Goal: Information Seeking & Learning: Learn about a topic

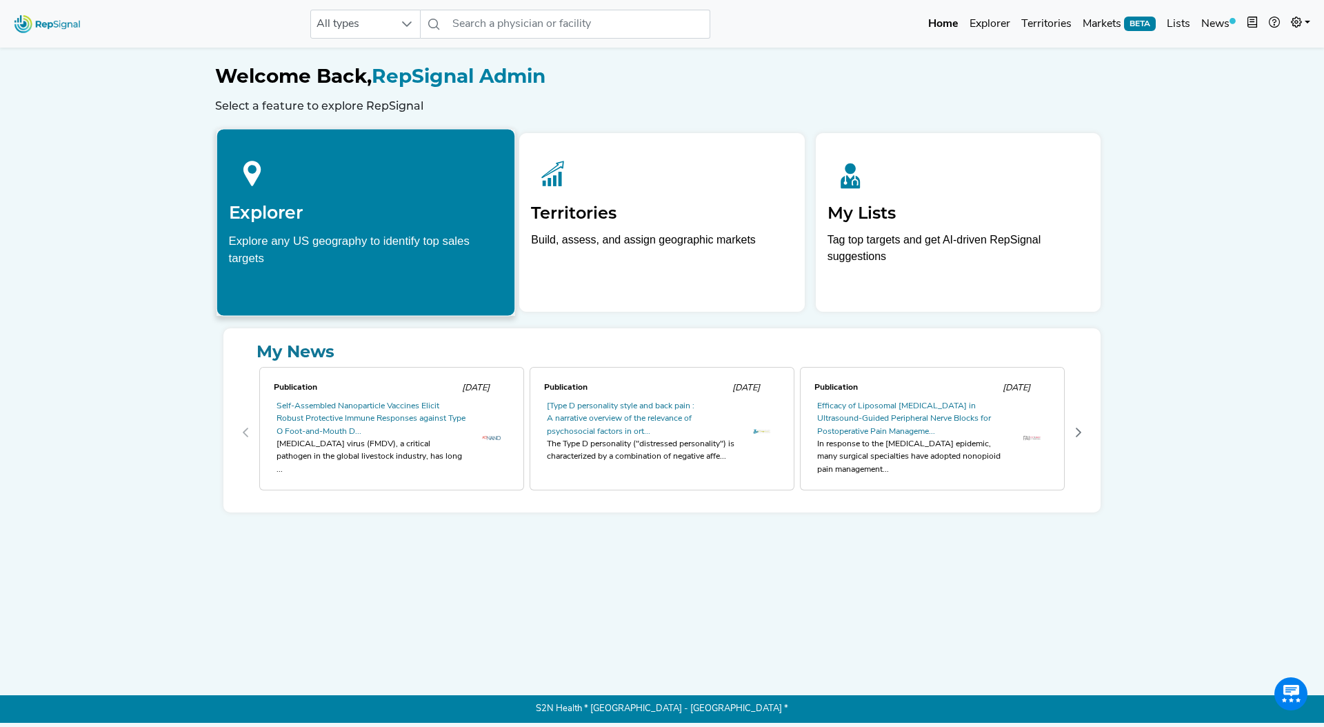
click at [421, 211] on h2 "Explorer" at bounding box center [366, 212] width 275 height 21
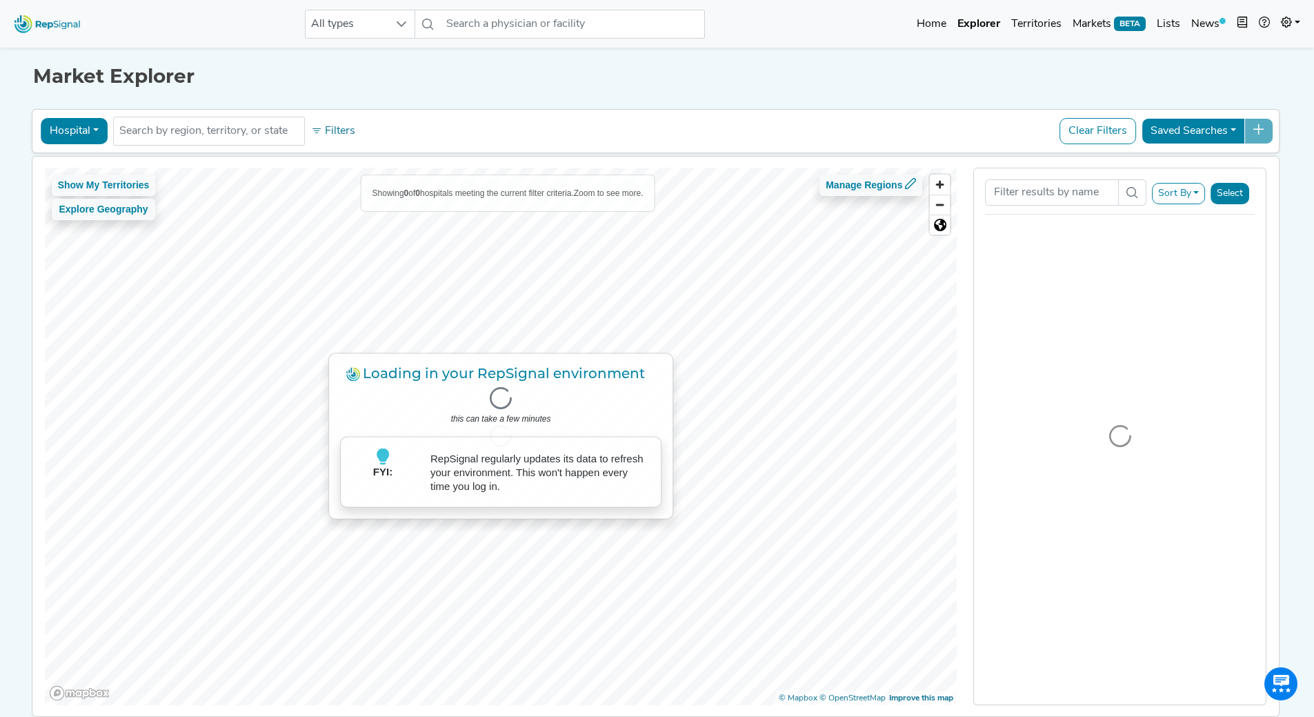
click at [65, 132] on button "Hospital" at bounding box center [74, 131] width 67 height 26
click at [74, 141] on button "Hospital" at bounding box center [74, 131] width 67 height 26
click at [73, 133] on button "Hospital" at bounding box center [74, 131] width 67 height 26
click at [76, 171] on link "Physician" at bounding box center [95, 163] width 109 height 22
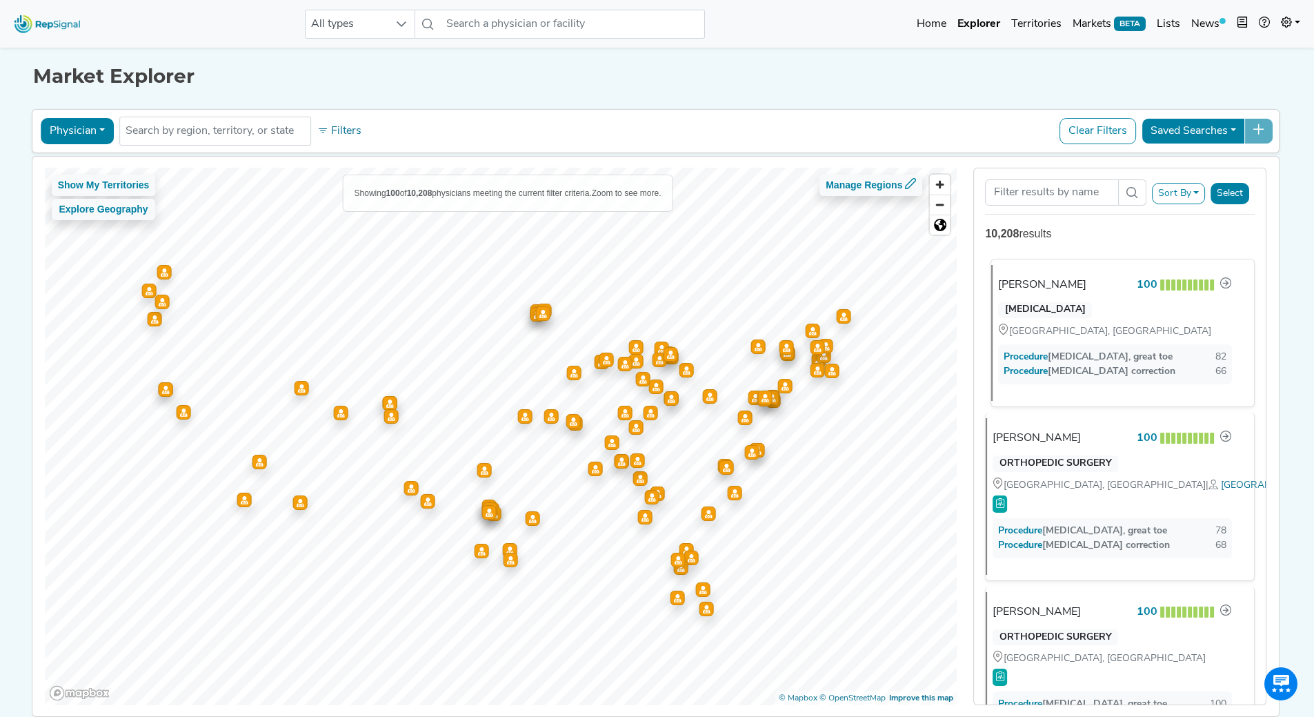
click at [1074, 306] on div "[MEDICAL_DATA] [GEOGRAPHIC_DATA], [GEOGRAPHIC_DATA]" at bounding box center [1115, 318] width 250 height 43
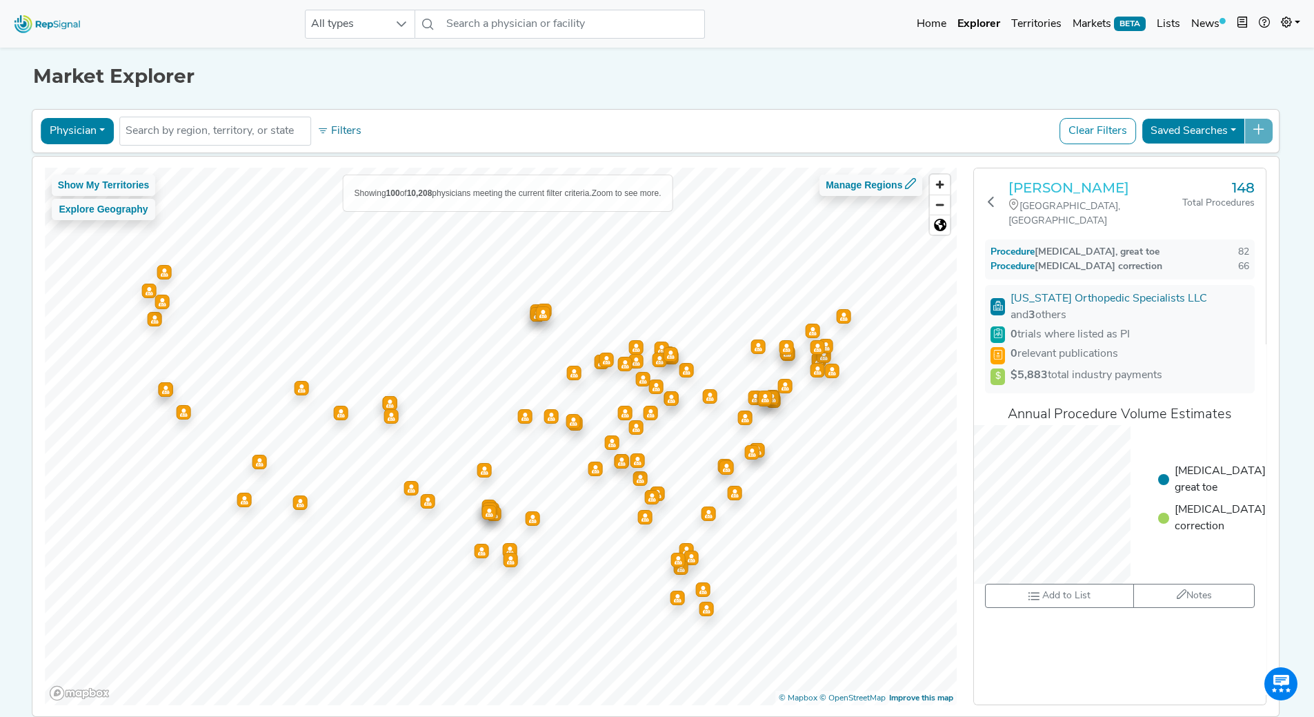
click at [1037, 188] on h3 "[PERSON_NAME]" at bounding box center [1095, 187] width 174 height 17
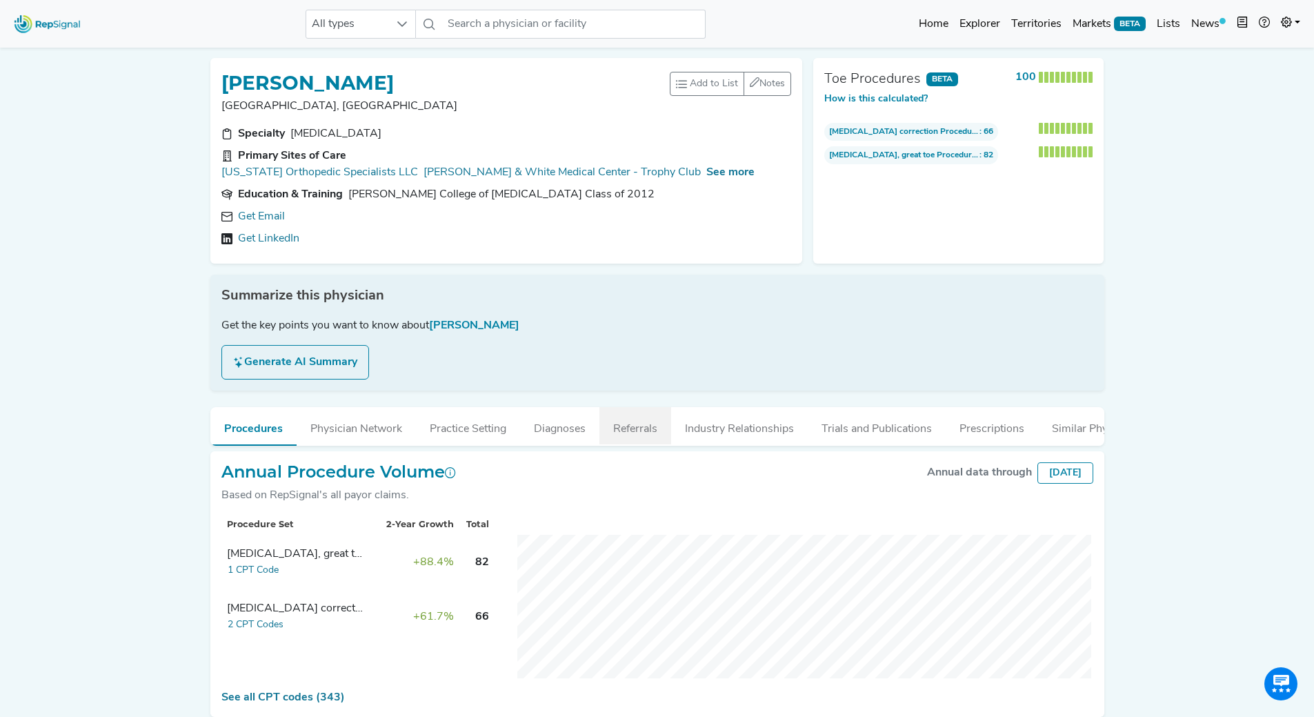
click at [646, 429] on button "Referrals" at bounding box center [635, 425] width 72 height 37
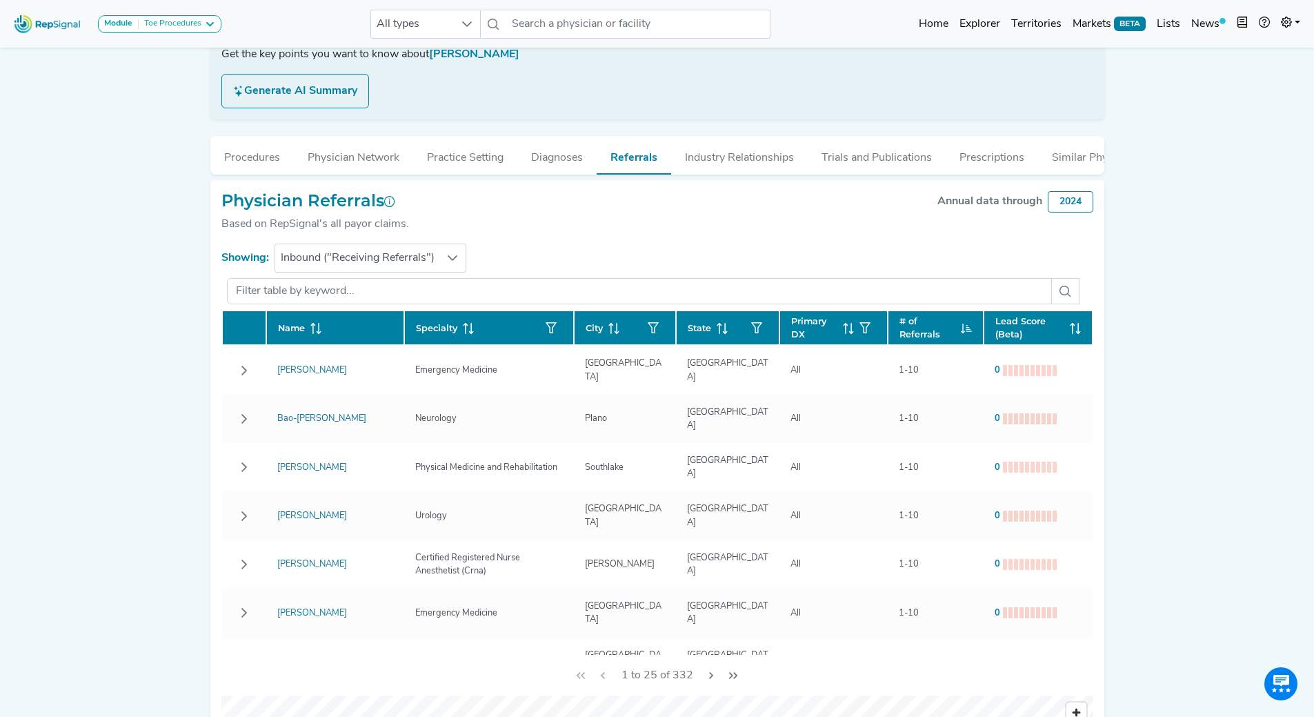
scroll to position [332, 0]
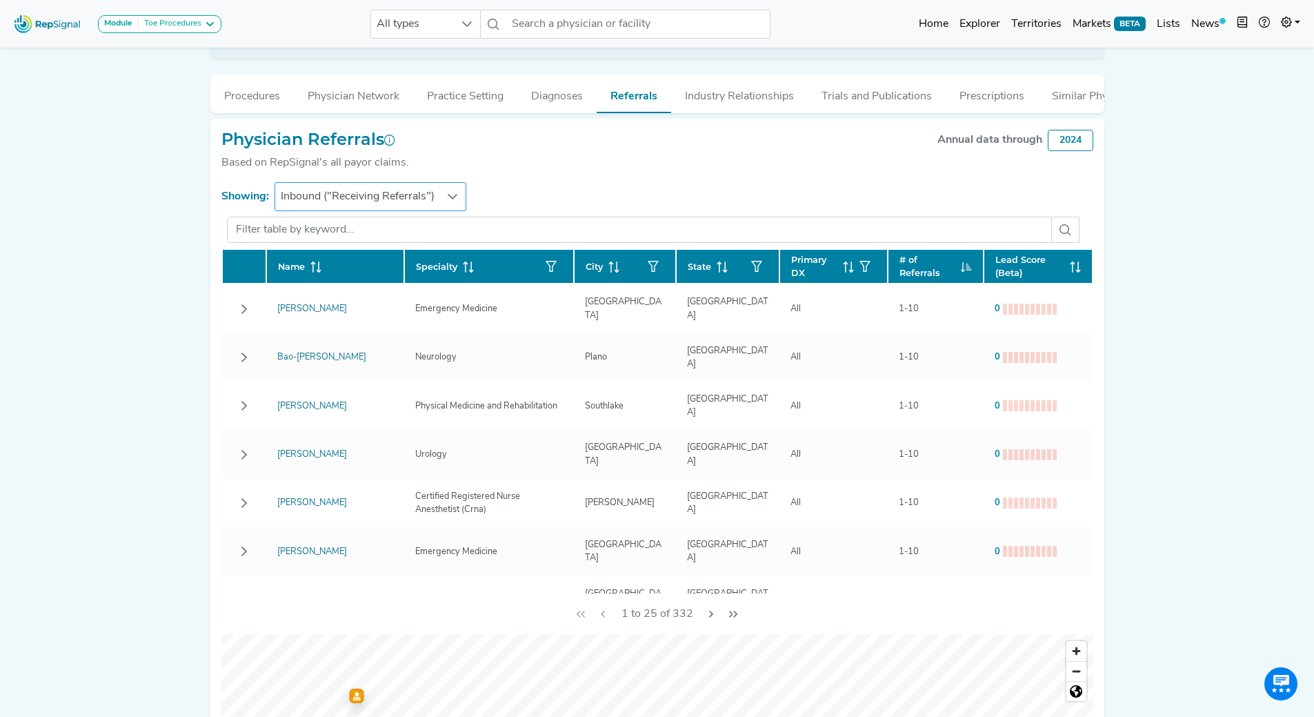
click at [437, 210] on span "Inbound ("Receiving Referrals")" at bounding box center [357, 197] width 165 height 28
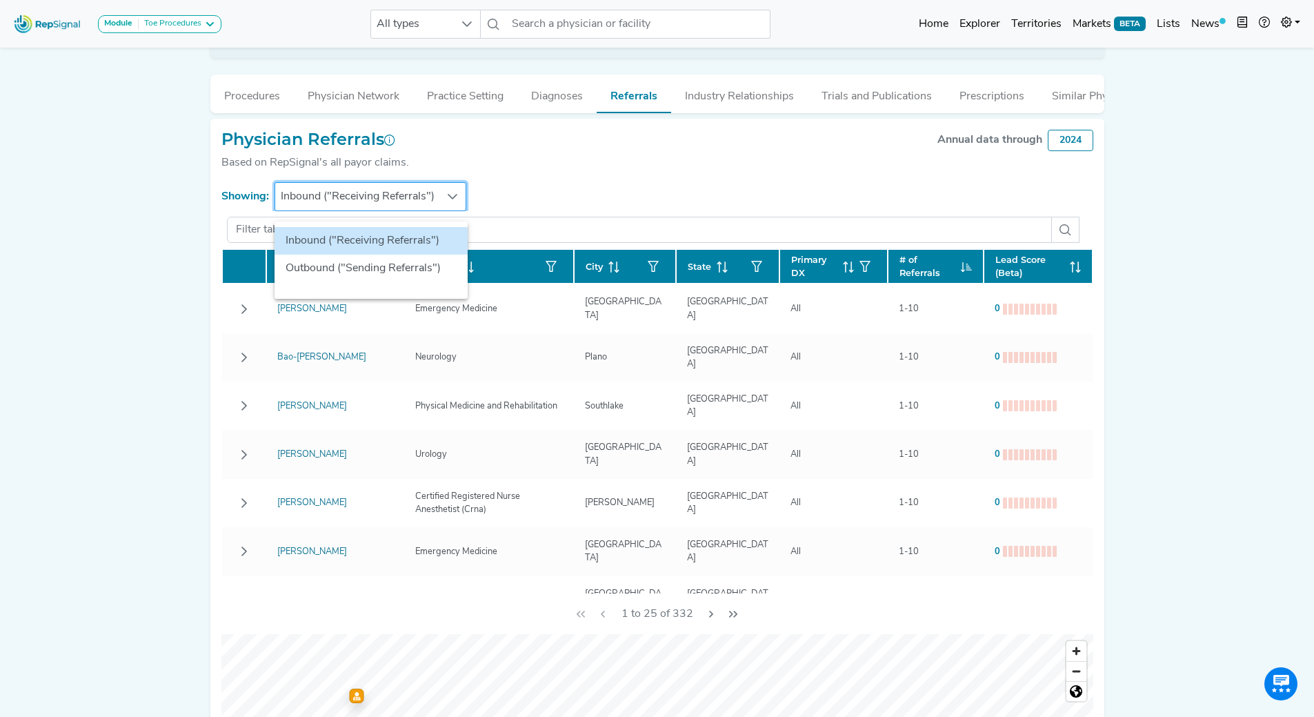
scroll to position [332, 10]
drag, startPoint x: 422, startPoint y: 266, endPoint x: 679, endPoint y: 165, distance: 276.5
click at [422, 266] on li "Outbound ("Sending Referrals")" at bounding box center [371, 269] width 193 height 28
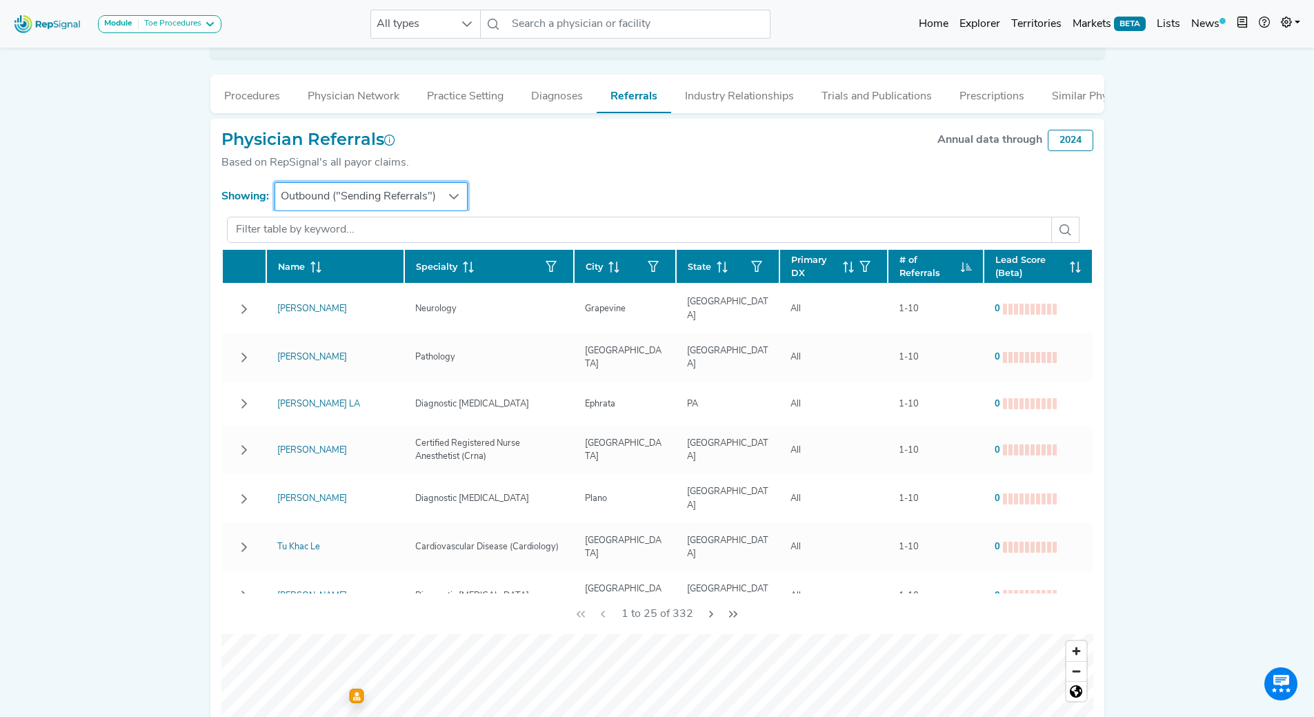
click at [441, 210] on div at bounding box center [454, 197] width 26 height 28
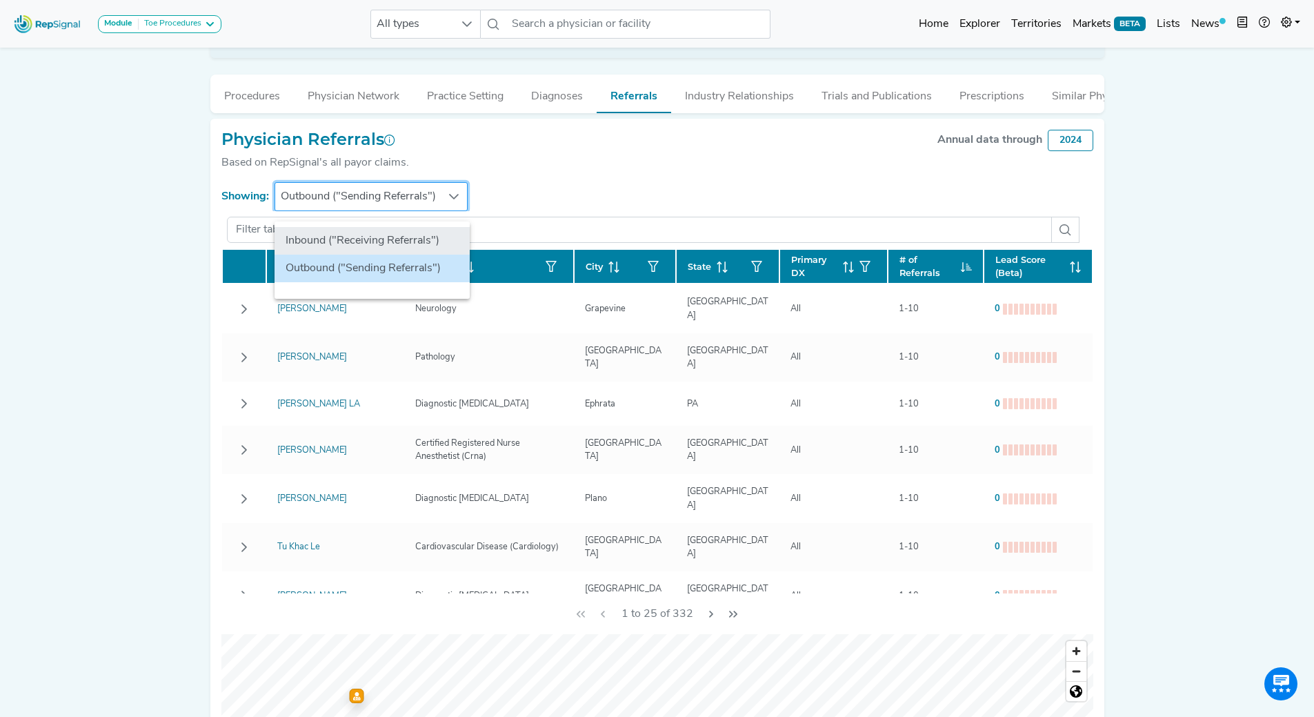
click at [421, 243] on li "Inbound ("Receiving Referrals")" at bounding box center [372, 241] width 195 height 28
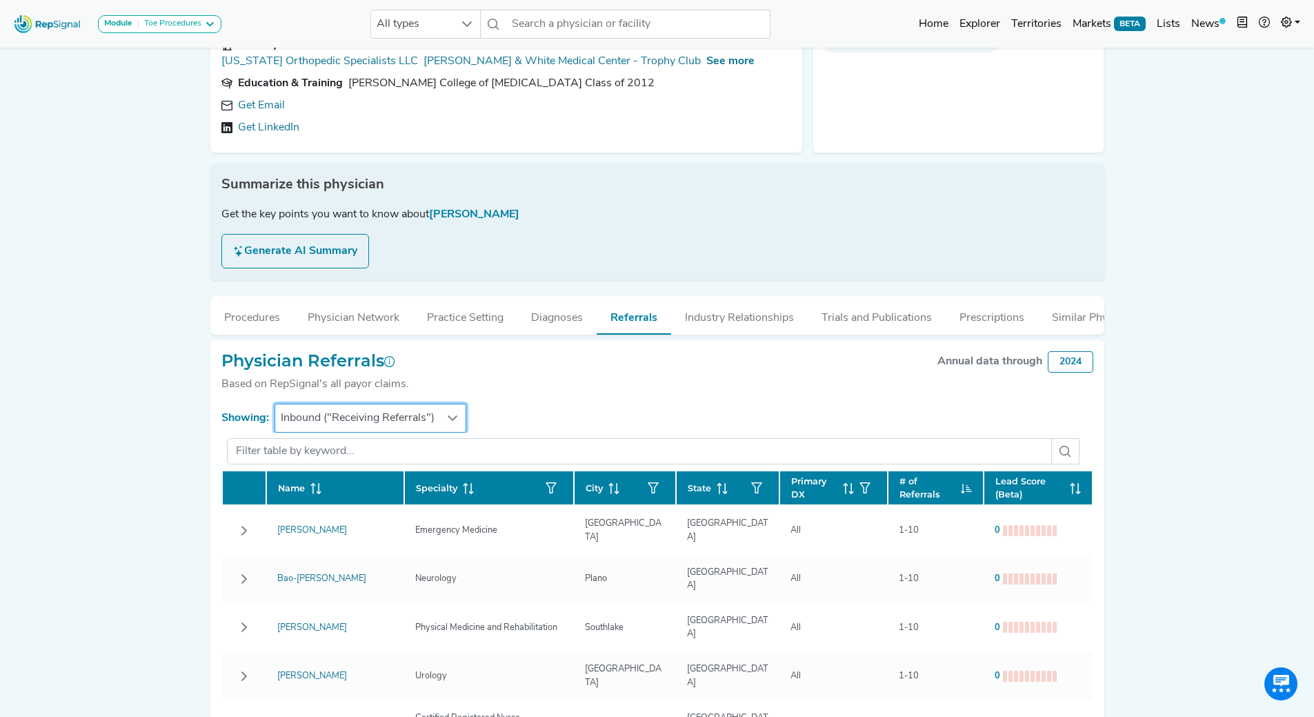
scroll to position [0, 10]
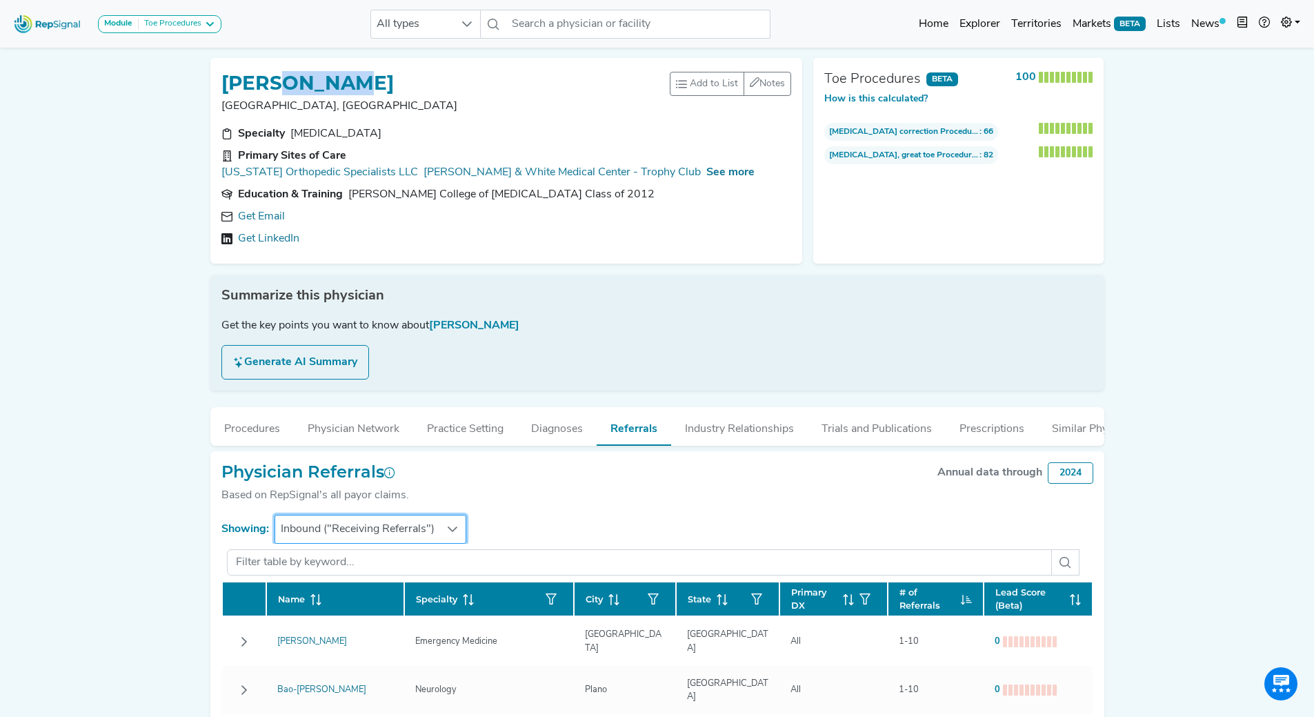
drag, startPoint x: 286, startPoint y: 87, endPoint x: 417, endPoint y: 81, distance: 131.2
click at [417, 81] on div "SARA SUTTLE" at bounding box center [445, 82] width 449 height 26
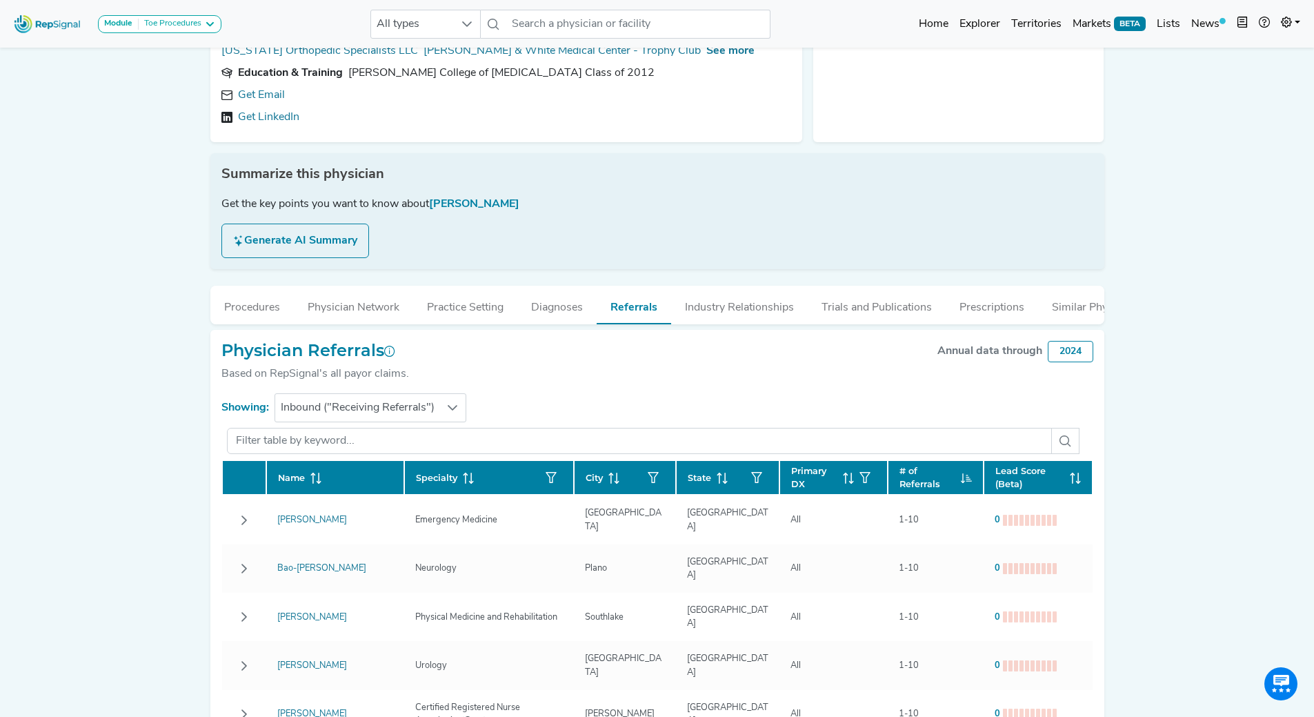
scroll to position [271, 10]
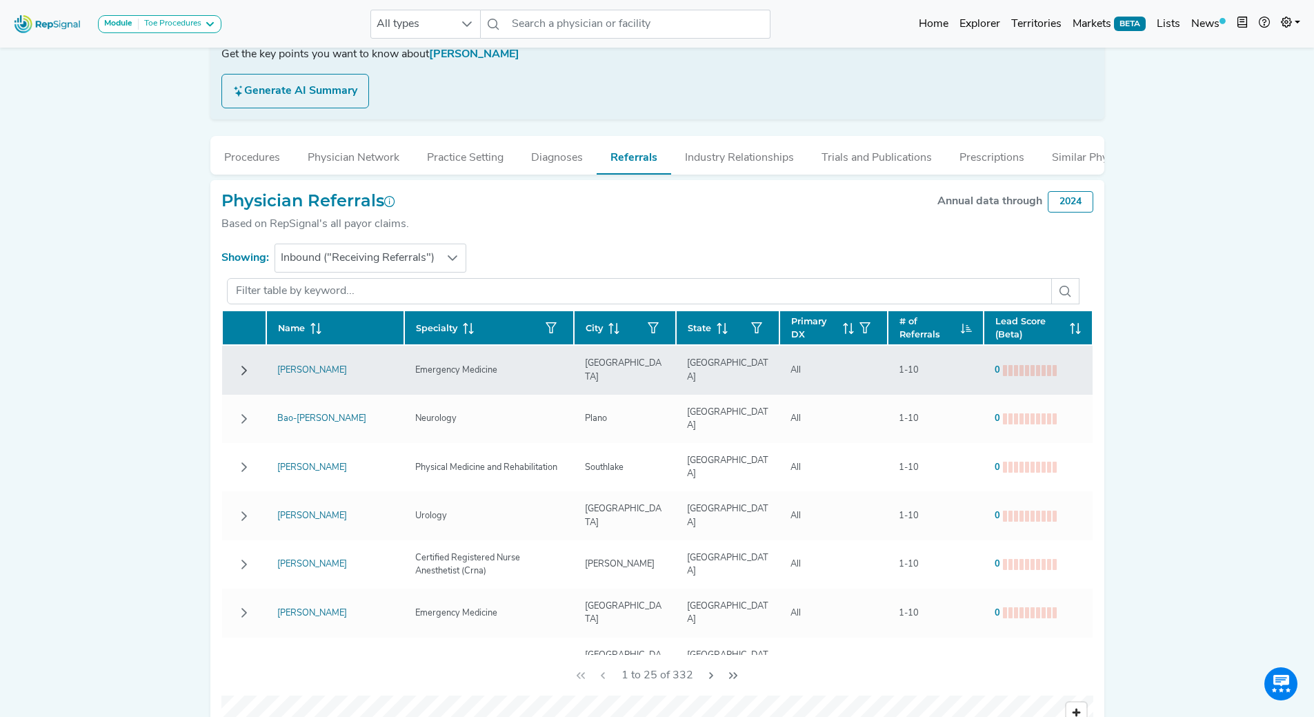
click at [235, 381] on button "Row Collapsed" at bounding box center [244, 370] width 22 height 22
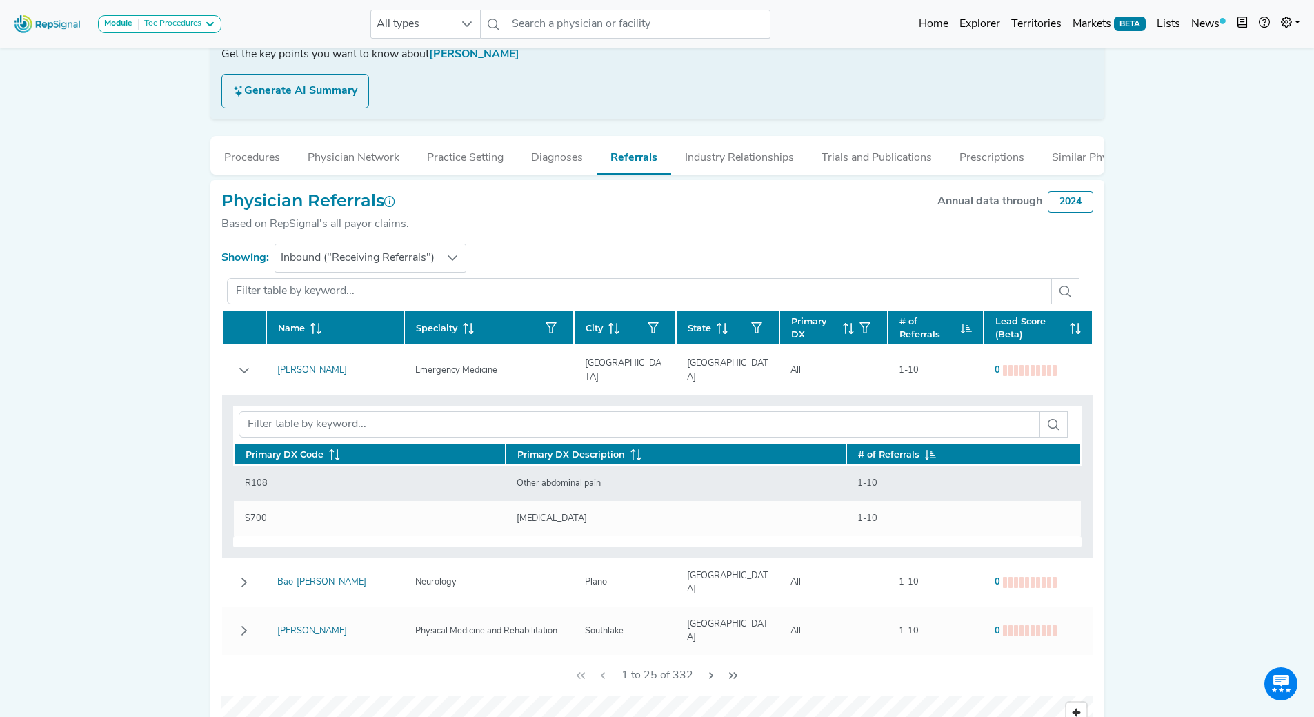
drag, startPoint x: 557, startPoint y: 495, endPoint x: 495, endPoint y: 503, distance: 62.6
click at [548, 496] on td "Other abdominal pain" at bounding box center [676, 483] width 341 height 36
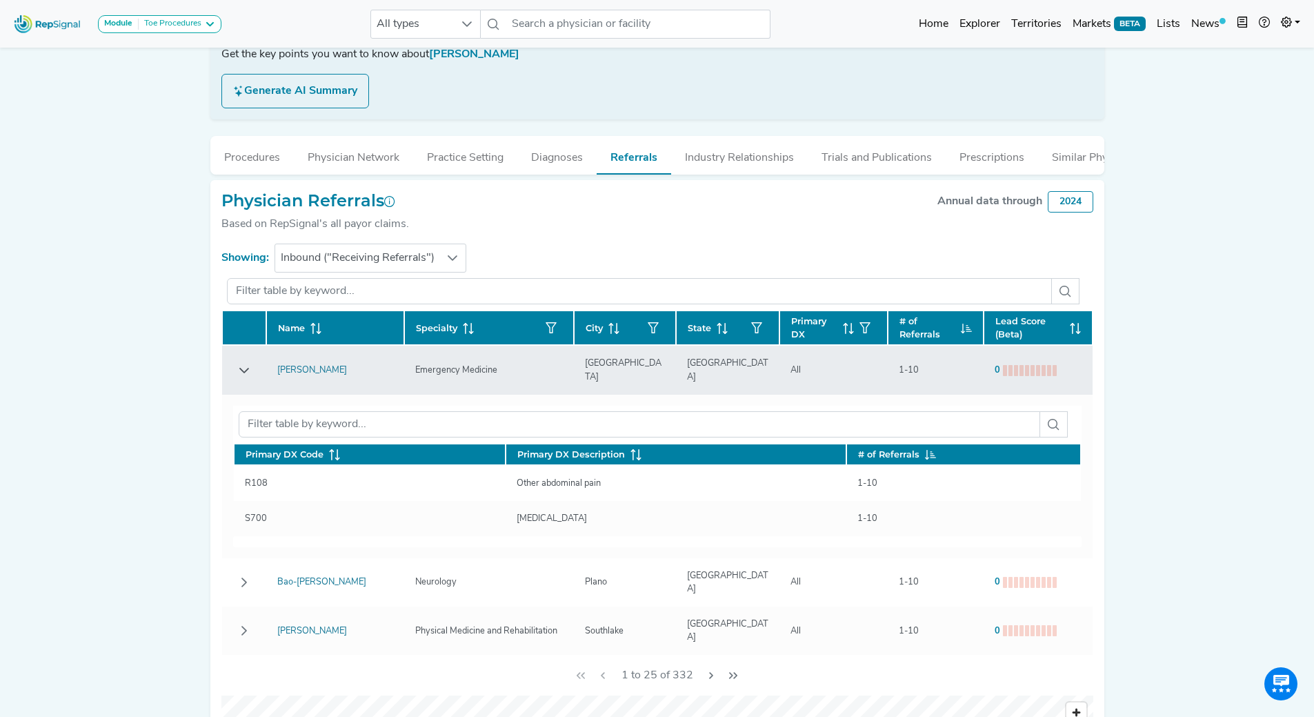
click at [239, 376] on icon "Row Expanded" at bounding box center [244, 370] width 11 height 11
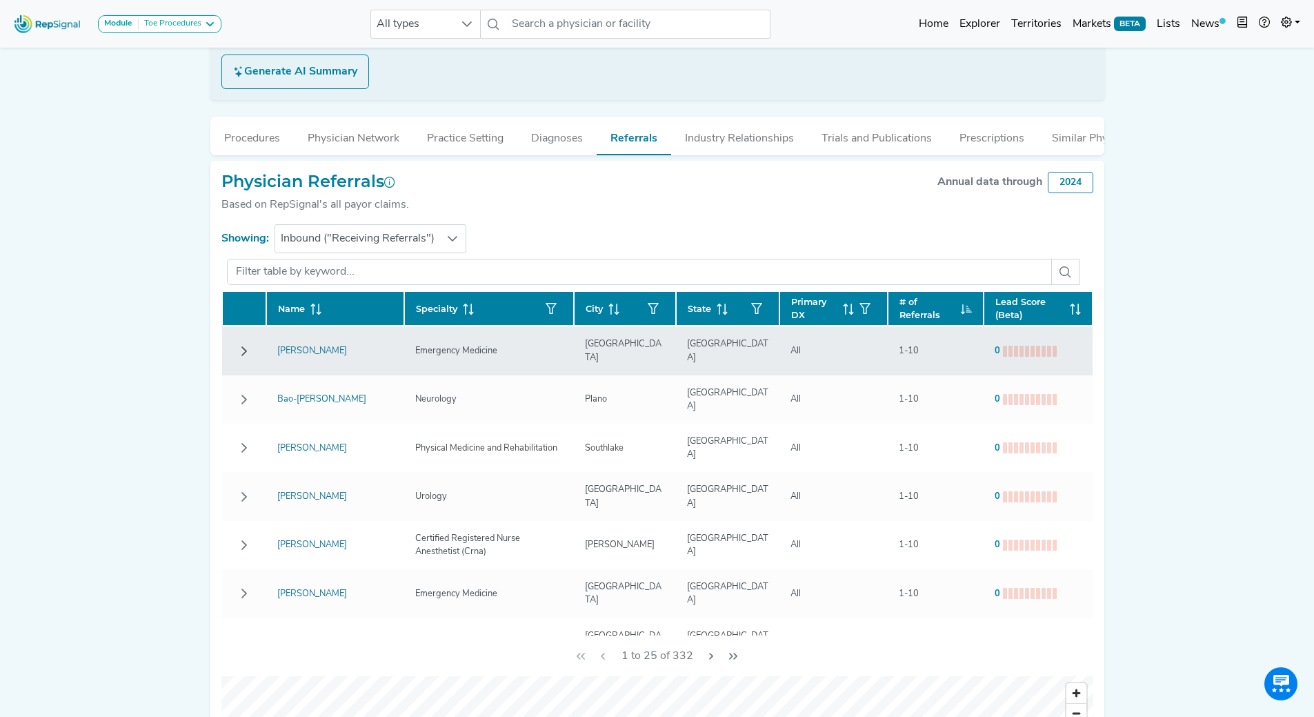
scroll to position [293, 10]
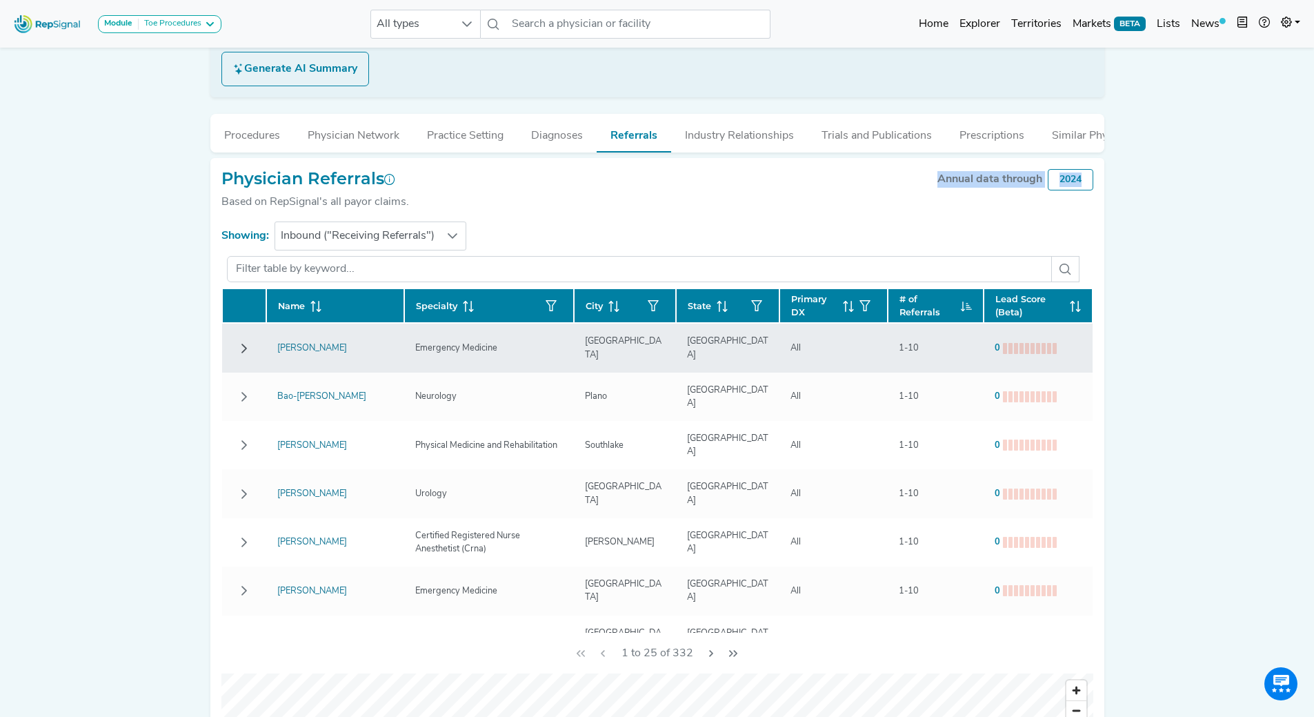
drag, startPoint x: 1083, startPoint y: 193, endPoint x: 907, endPoint y: 191, distance: 175.9
click at [907, 191] on div "Physician Referrals Based on RepSignal's all payor claims. Annual data through …" at bounding box center [657, 636] width 894 height 957
drag, startPoint x: 392, startPoint y: 217, endPoint x: 218, endPoint y: 212, distance: 173.9
click at [221, 210] on div "Based on RepSignal's all payor claims." at bounding box center [315, 202] width 188 height 17
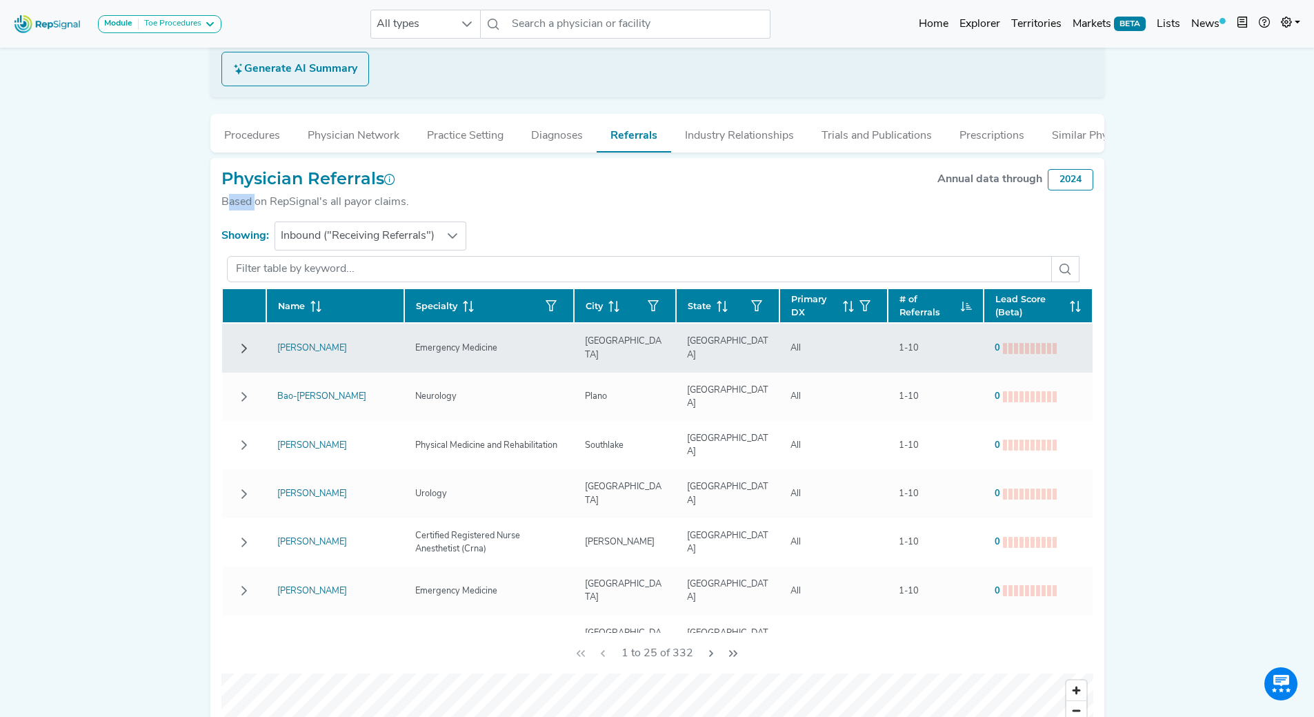
click at [221, 210] on div "Based on RepSignal's all payor claims." at bounding box center [315, 202] width 188 height 17
click at [168, 222] on div "Module Toe Procedures AV Access Airway Clearance Ambulatory ECG Amputation & Va…" at bounding box center [657, 441] width 1314 height 1469
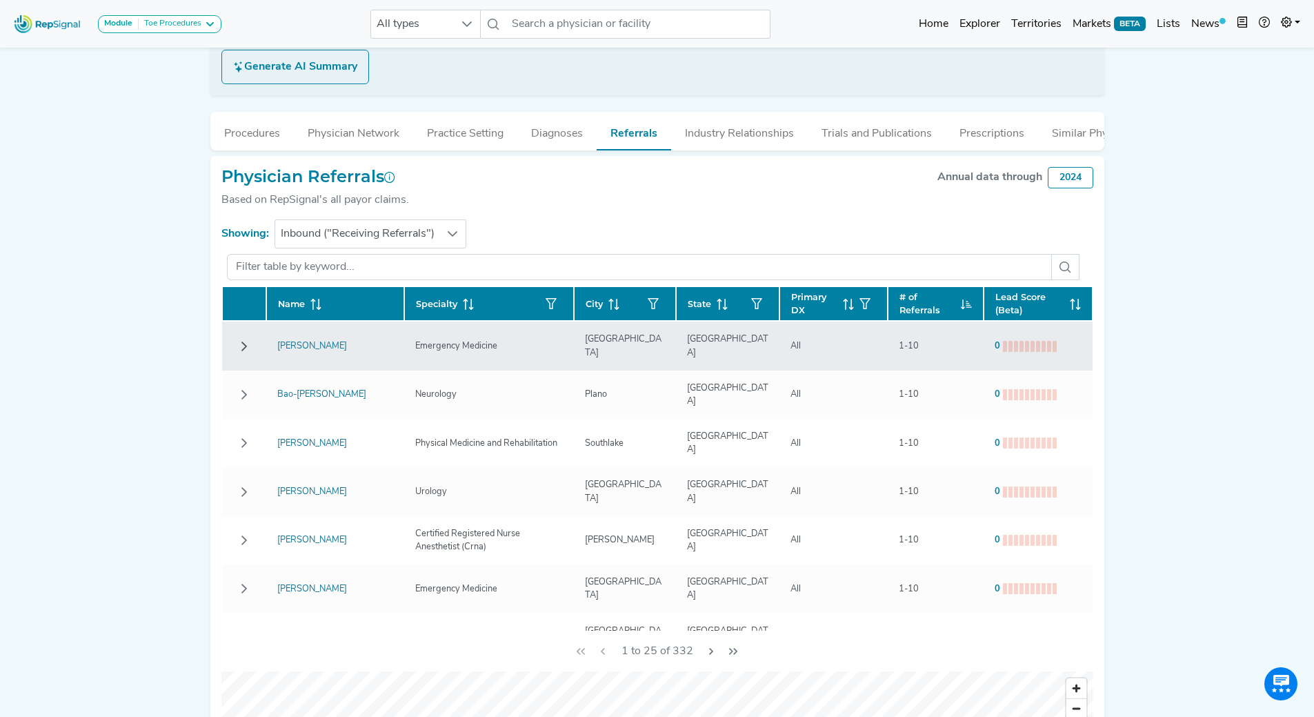
scroll to position [296, 10]
click at [381, 186] on h2 "Physician Referrals" at bounding box center [315, 176] width 188 height 20
click at [148, 219] on div "Module Toe Procedures AV Access Airway Clearance Ambulatory ECG Amputation & Va…" at bounding box center [657, 438] width 1314 height 1469
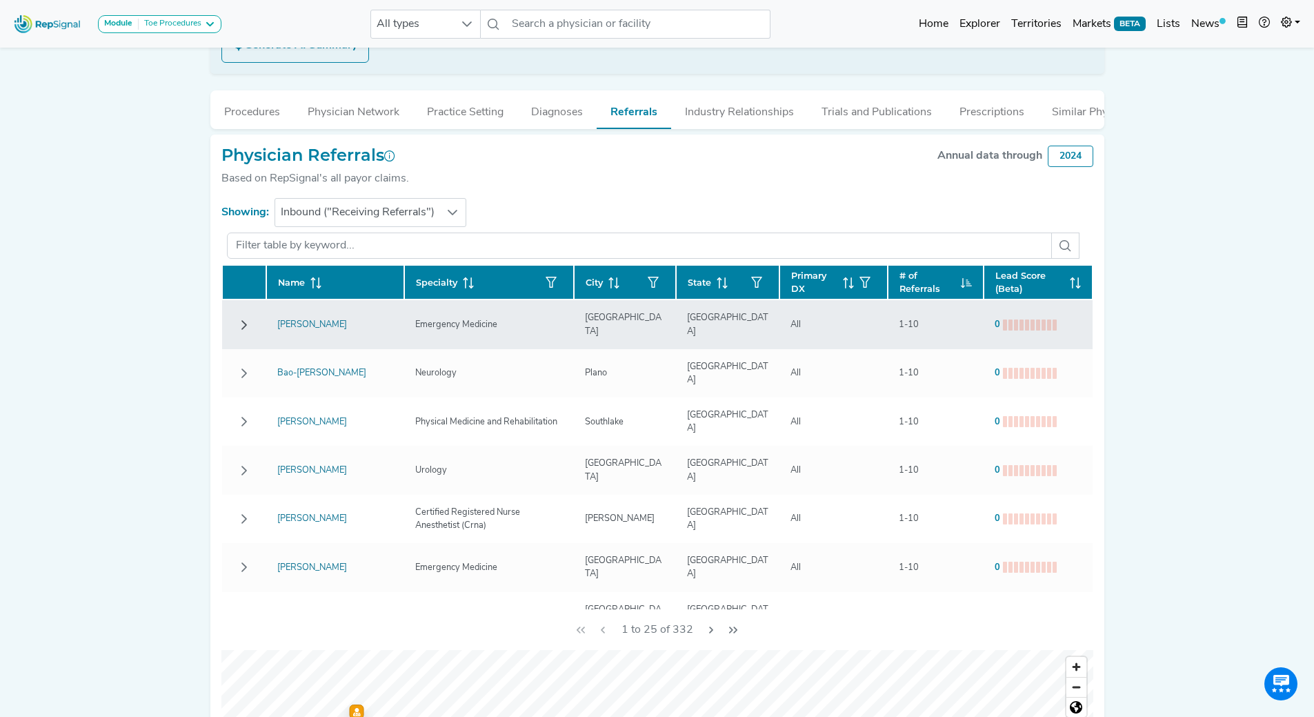
scroll to position [314, 10]
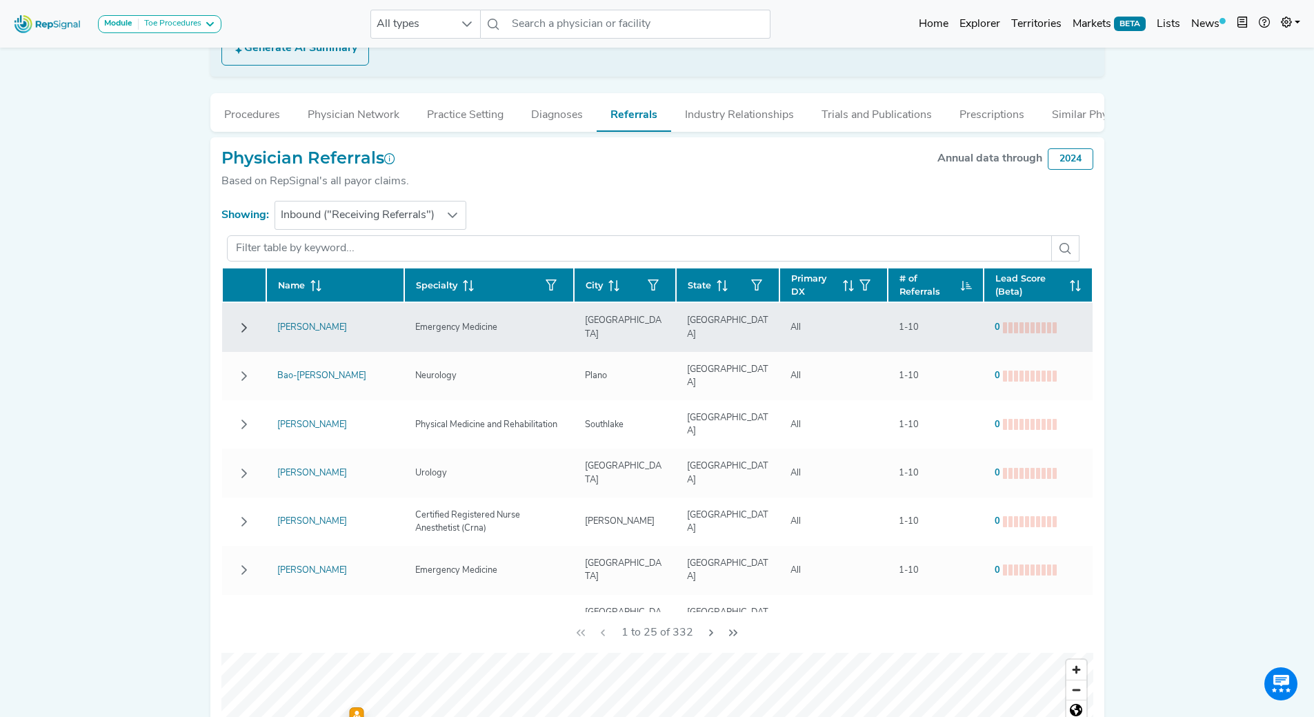
click at [182, 289] on div "Module Toe Procedures AV Access Airway Clearance Ambulatory ECG Amputation & Va…" at bounding box center [657, 420] width 1314 height 1469
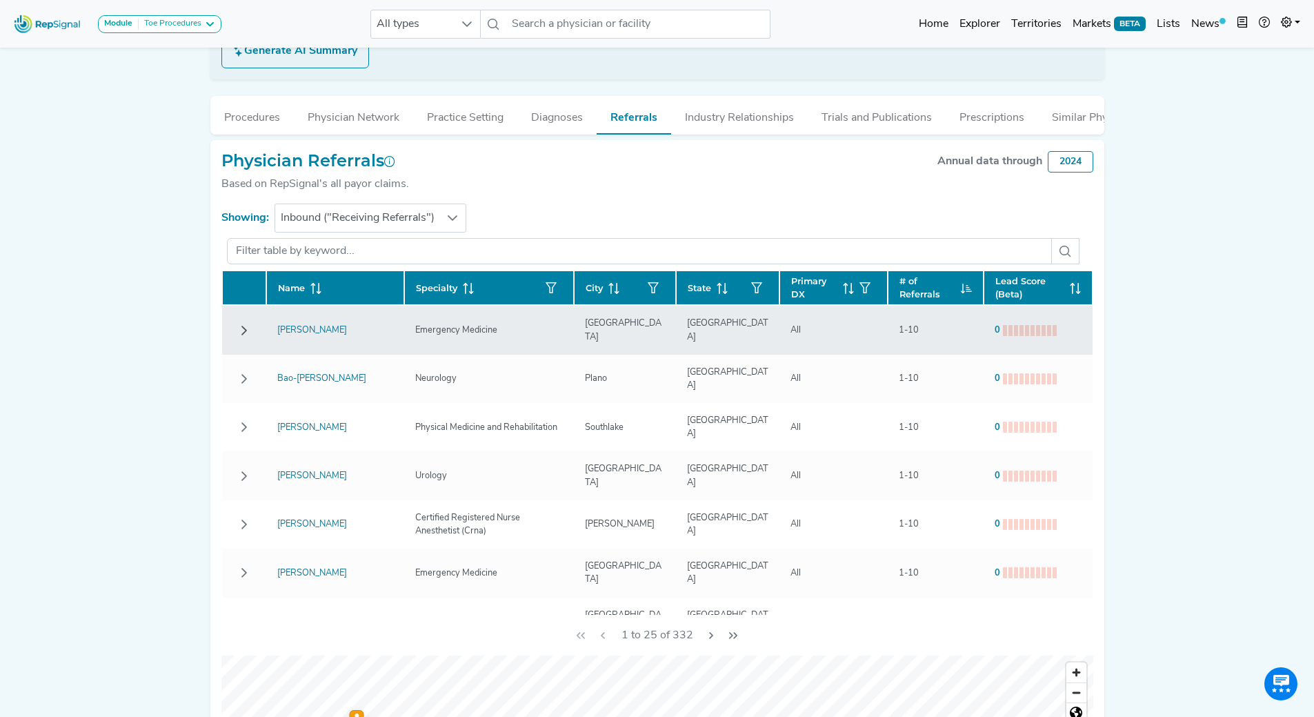
click at [239, 336] on icon "Row Collapsed" at bounding box center [244, 330] width 11 height 11
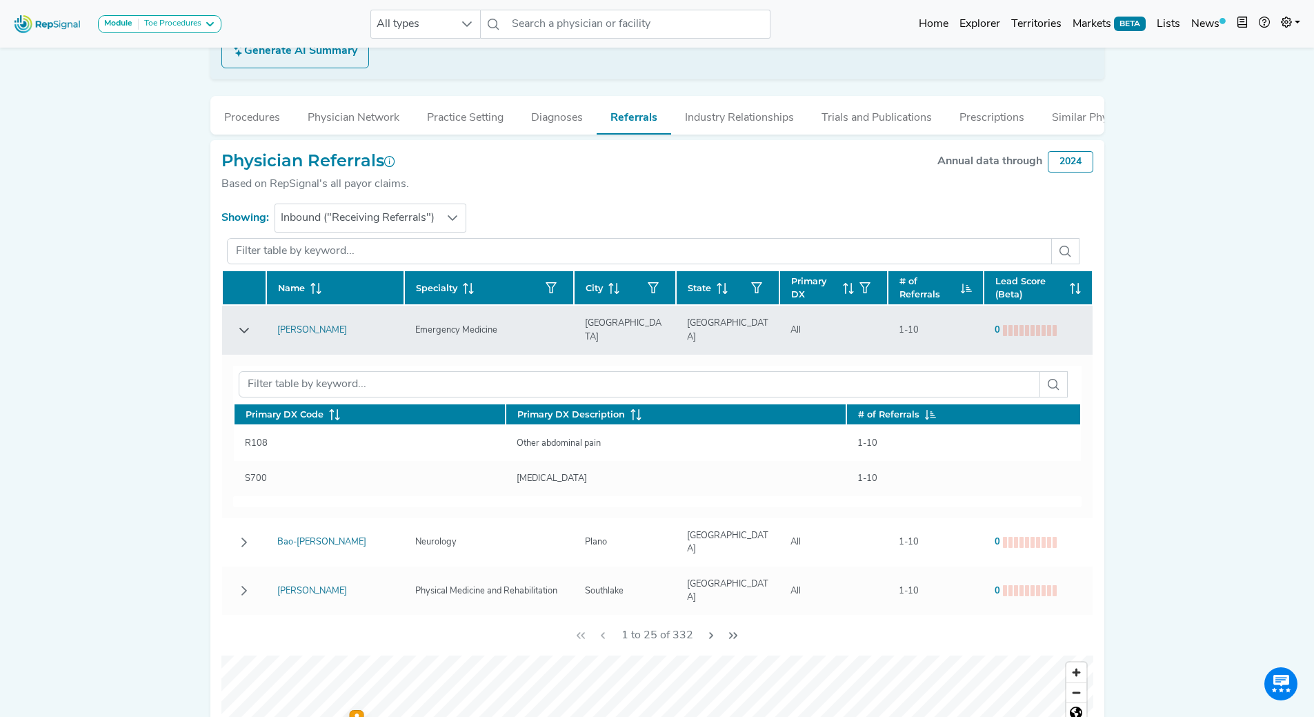
click at [239, 336] on icon "Row Expanded" at bounding box center [244, 330] width 11 height 11
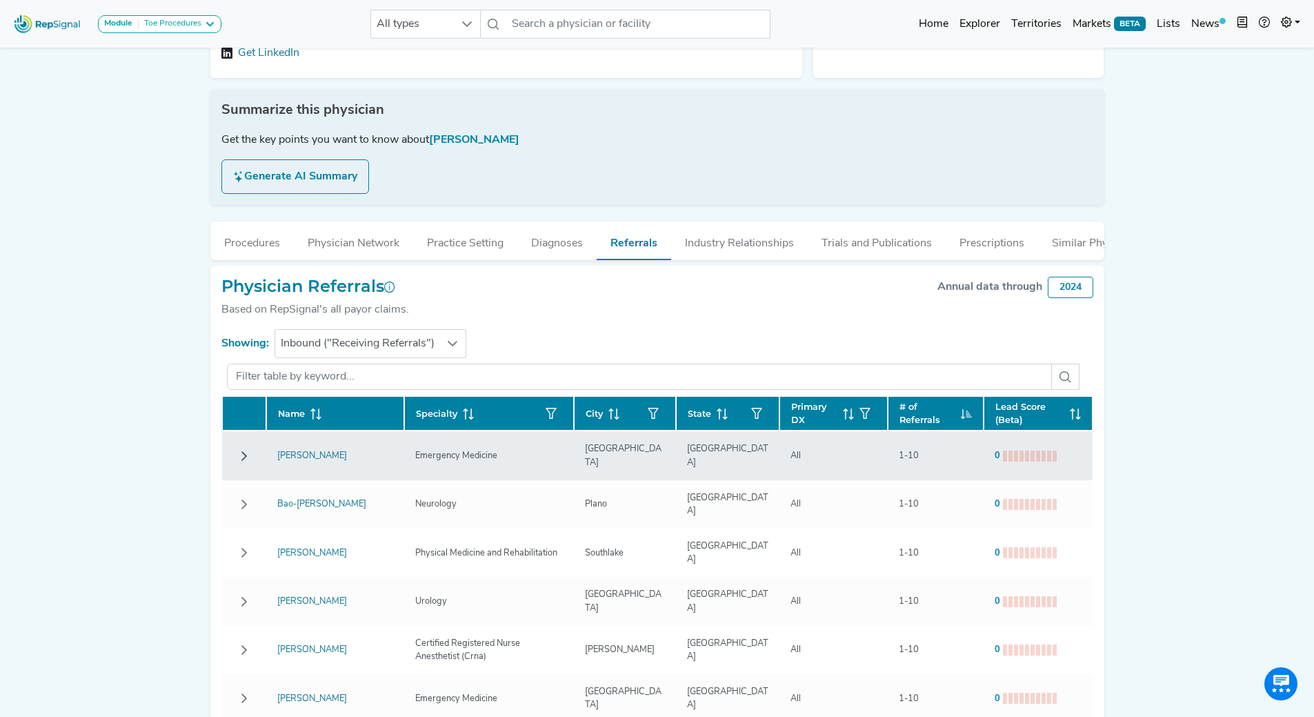
scroll to position [186, 0]
